Goal: Find specific page/section: Find specific page/section

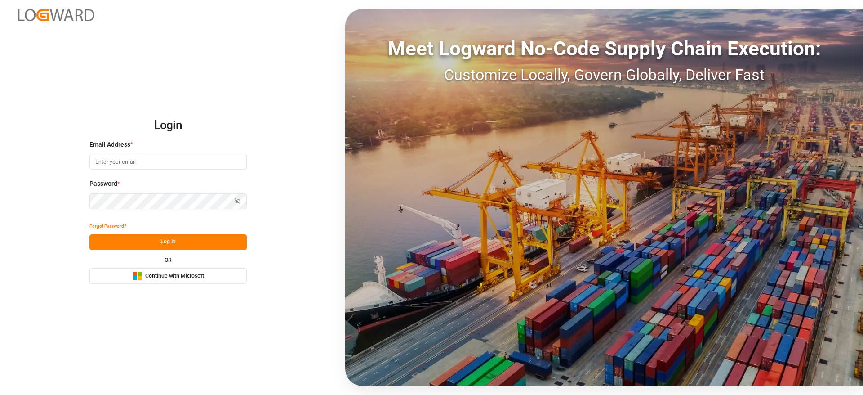
click at [164, 274] on span "Continue with Microsoft" at bounding box center [174, 276] width 59 height 8
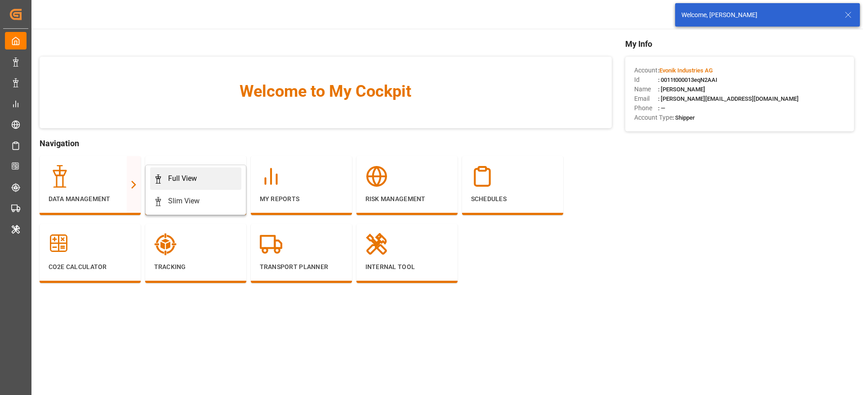
click at [162, 178] on icon at bounding box center [158, 178] width 9 height 9
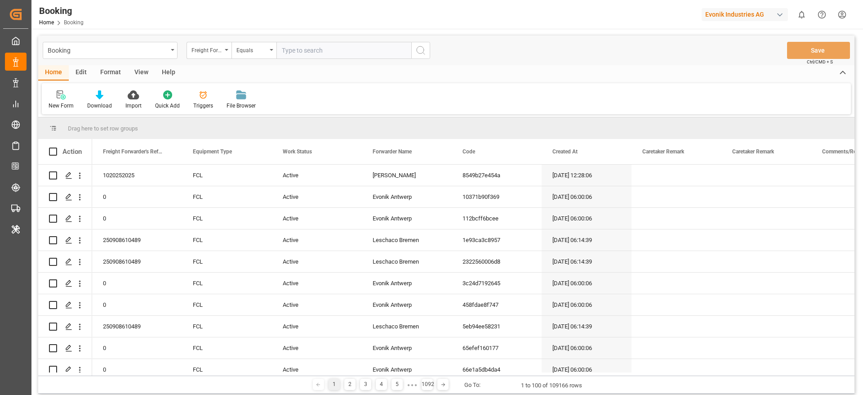
click at [112, 76] on div "Format" at bounding box center [111, 72] width 34 height 15
click at [52, 107] on div "Filter Rows" at bounding box center [62, 106] width 27 height 8
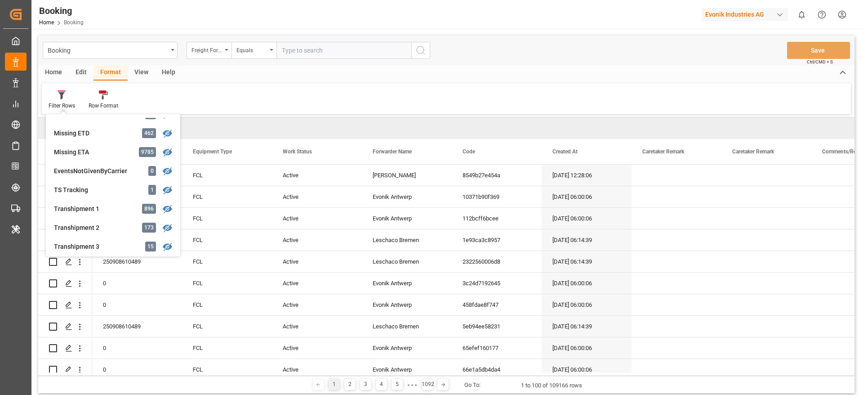
scroll to position [202, 0]
click at [738, 14] on div "Evonik Industries AG" at bounding box center [745, 14] width 86 height 13
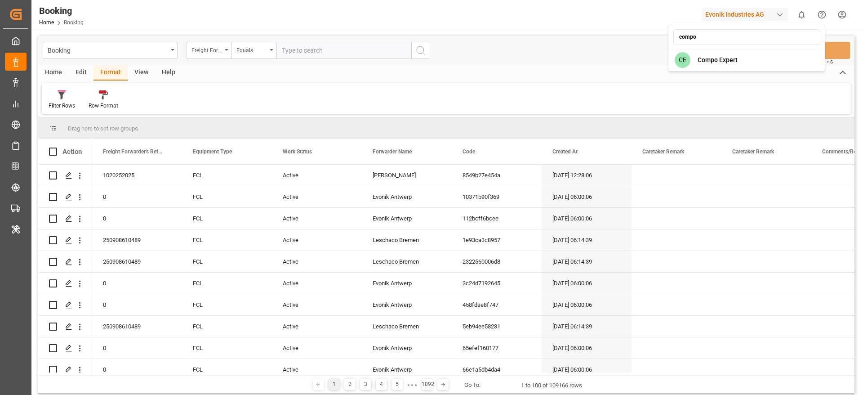
type input "compo"
click at [739, 46] on div "compo" at bounding box center [746, 37] width 153 height 21
click at [737, 59] on span "Compo Expert" at bounding box center [718, 59] width 40 height 9
